Goal: Task Accomplishment & Management: Manage account settings

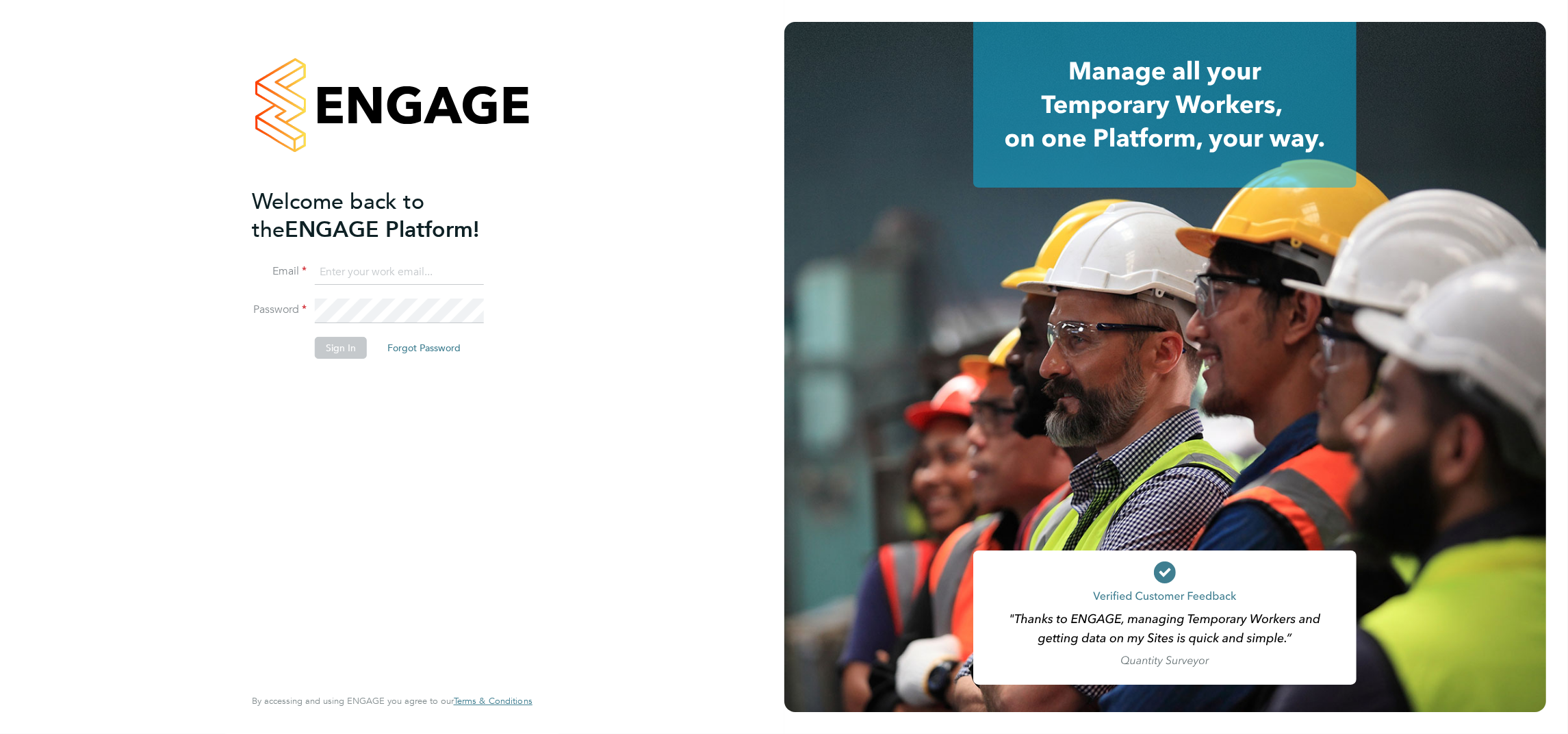
click at [347, 272] on input at bounding box center [399, 272] width 169 height 24
type input "[EMAIL_ADDRESS][DOMAIN_NAME]"
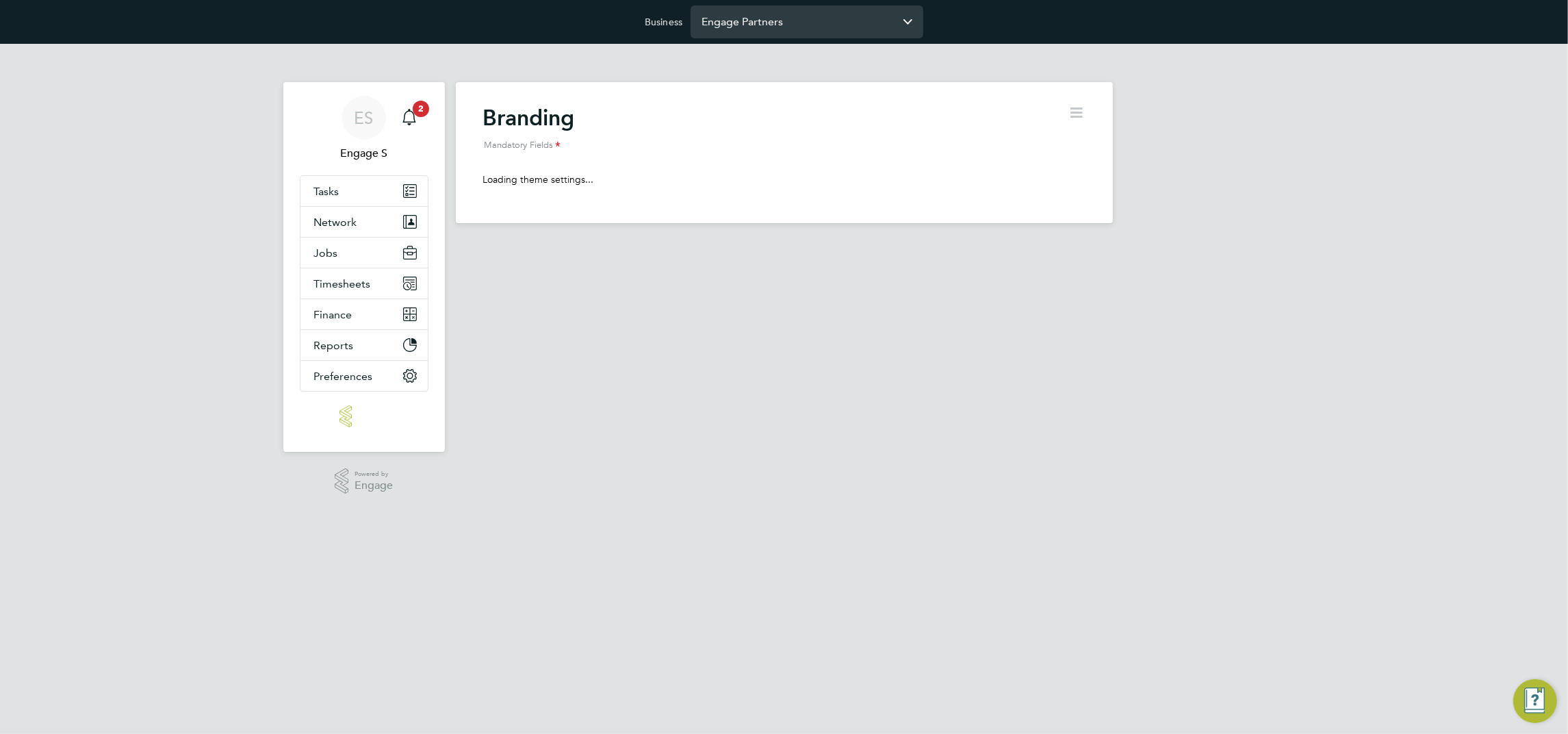
click at [807, 27] on input "Engage Partners" at bounding box center [806, 21] width 233 height 32
click at [790, 56] on span "[PERSON_NAME] Partnerships Limited" at bounding box center [799, 55] width 193 height 17
type input "[PERSON_NAME] Partnerships Limited"
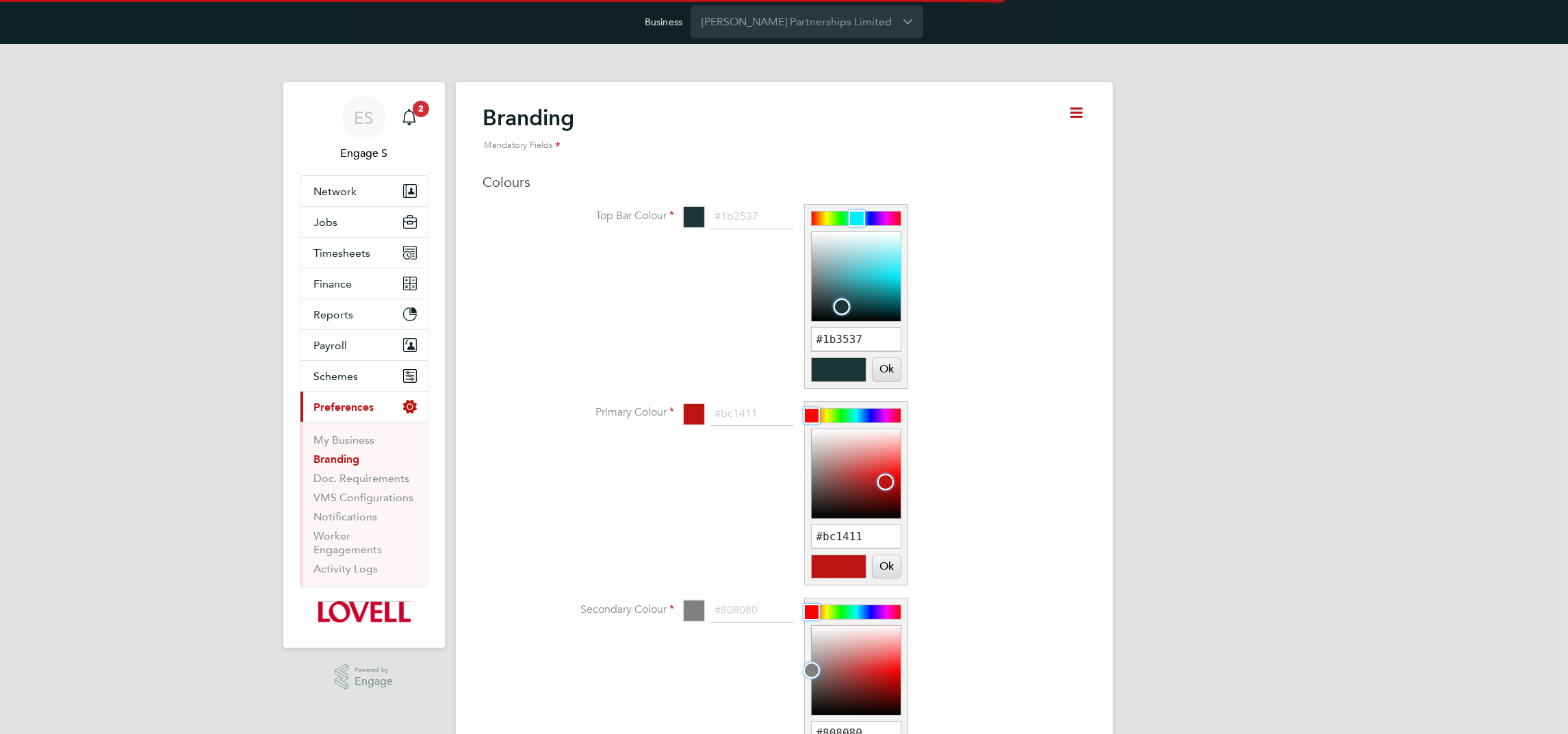
scroll to position [18, 169]
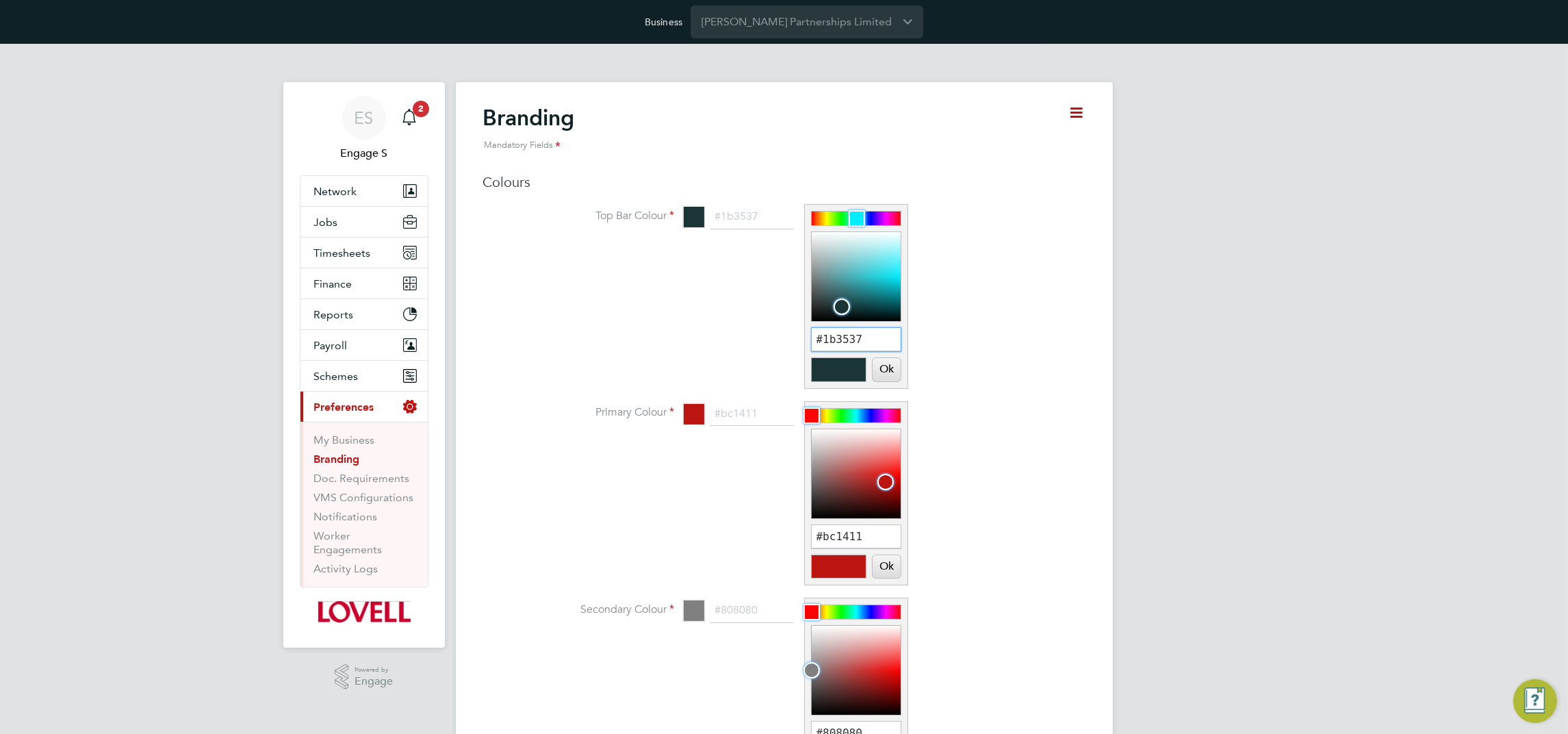
click at [865, 338] on input "#1b3537" at bounding box center [856, 340] width 89 height 23
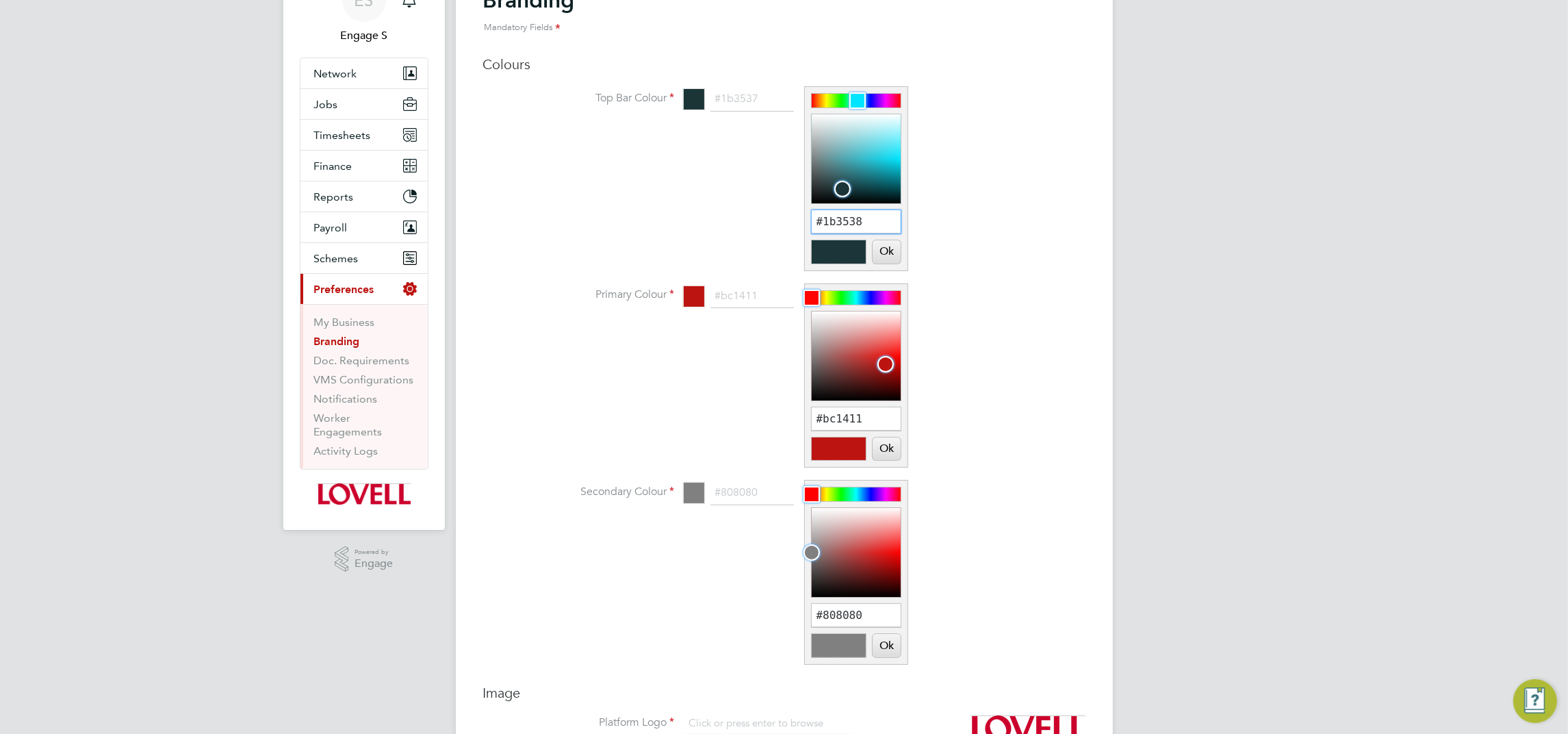
scroll to position [155, 0]
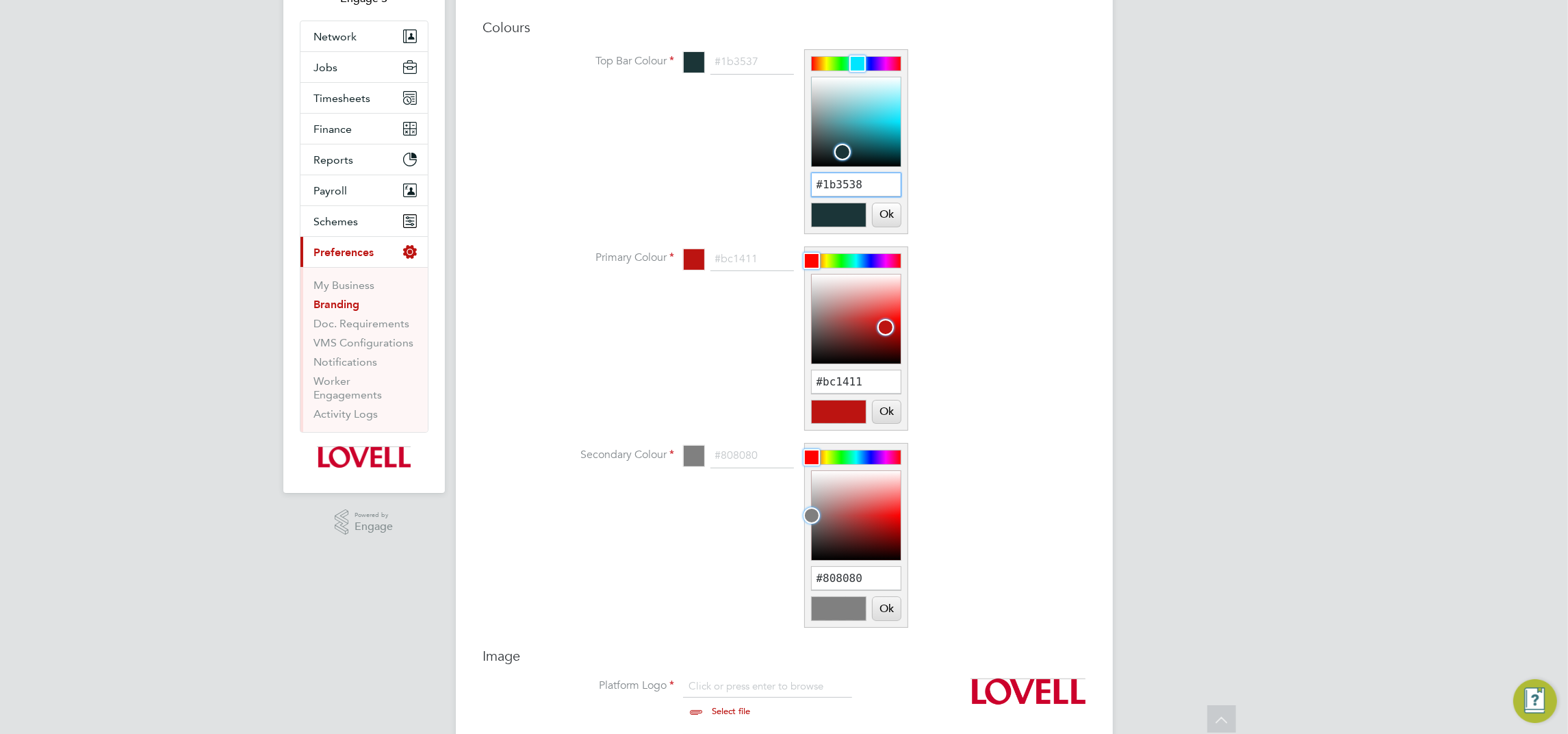
type input "#1b3538"
click at [884, 214] on button "Ok" at bounding box center [886, 215] width 27 height 23
type input "#1b3538"
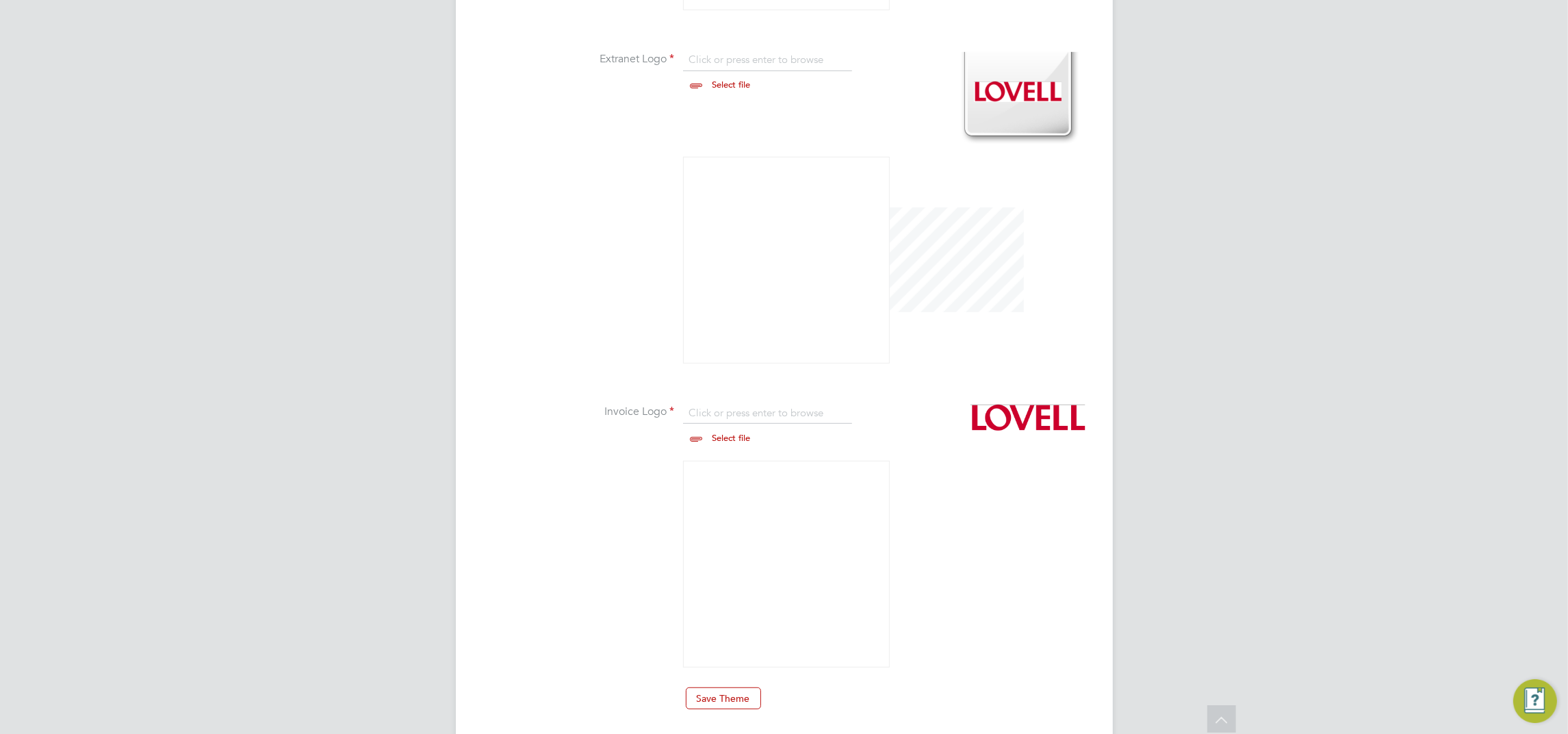
scroll to position [1000, 0]
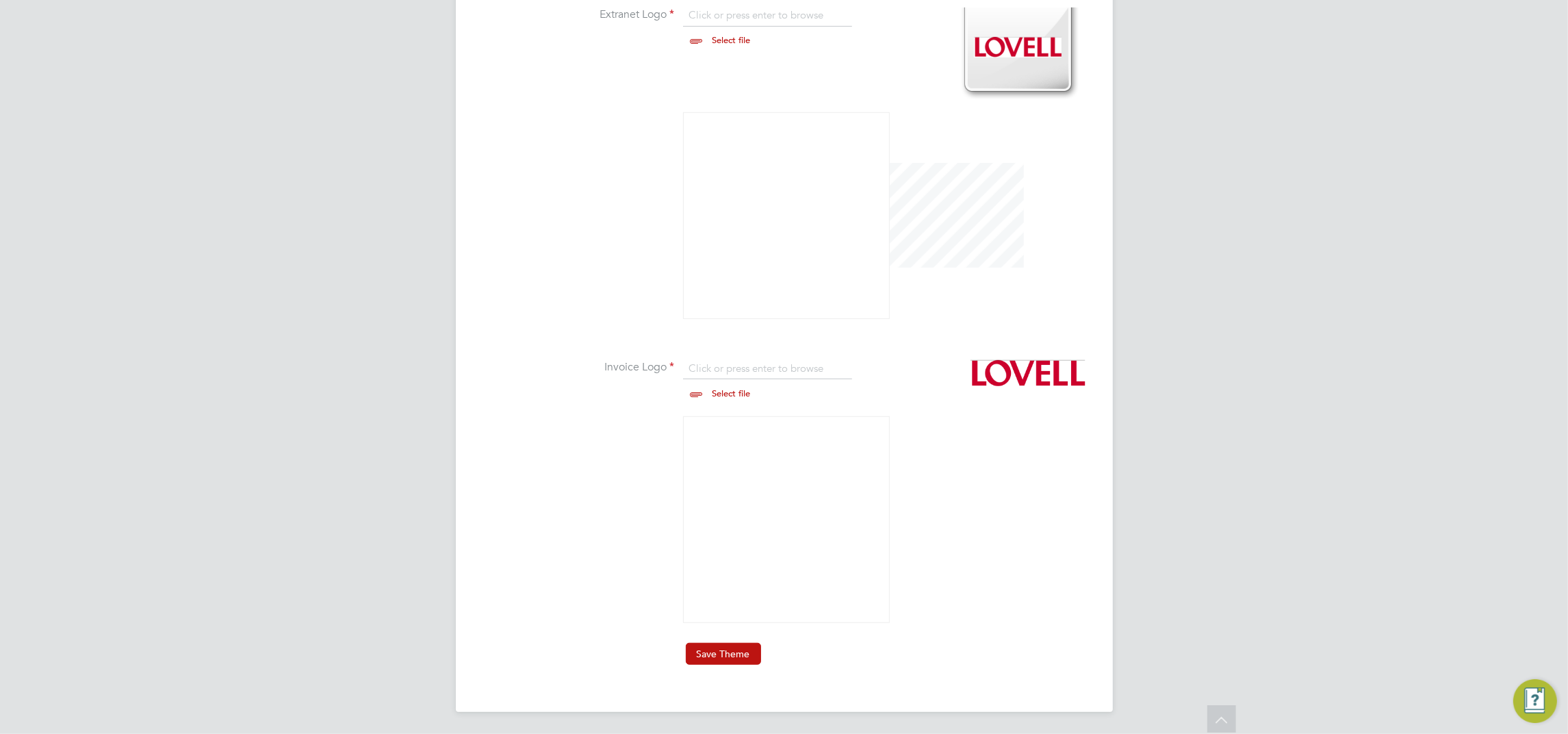
click at [736, 660] on button "Save Theme" at bounding box center [723, 653] width 75 height 21
